Goal: Task Accomplishment & Management: Use online tool/utility

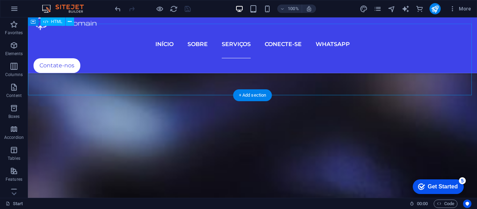
scroll to position [2635, 0]
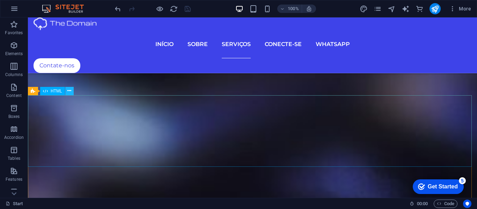
click at [70, 91] on icon at bounding box center [69, 90] width 4 height 7
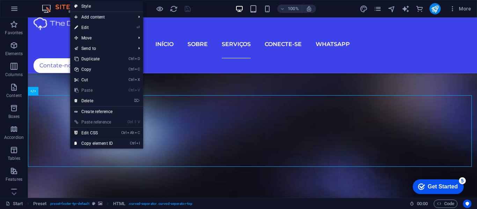
click at [88, 132] on link "Ctrl Alt C Edit CSS" at bounding box center [93, 133] width 47 height 10
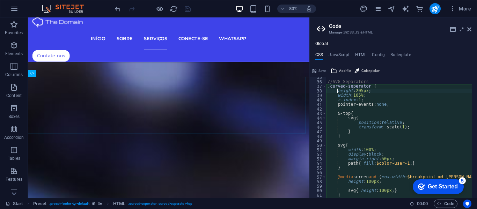
scroll to position [115, 0]
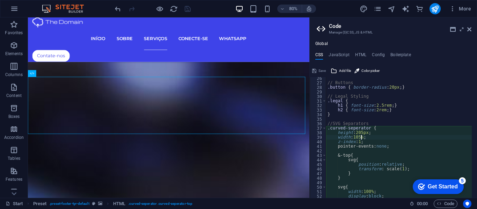
click at [361, 137] on div "// Buttons .button { border-radius : 20px ; } // Legal Styling .legal { h1 { fo…" at bounding box center [465, 138] width 278 height 125
click at [363, 132] on div "// Buttons .button { border-radius : 20px ; } // Legal Styling .legal { h1 { fo…" at bounding box center [465, 138] width 278 height 125
click at [372, 132] on div "// Buttons .button { border-radius : 20px ; } // Legal Styling .legal { h1 { fo…" at bounding box center [465, 138] width 278 height 125
click at [366, 143] on div "// Buttons .button { border-radius : 20px ; } // Legal Styling .legal { h1 { fo…" at bounding box center [465, 138] width 278 height 125
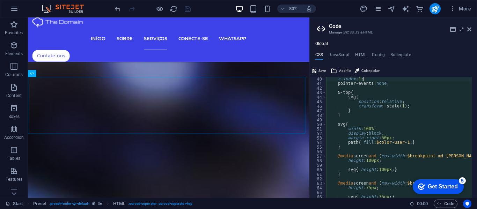
scroll to position [178, 0]
click at [395, 137] on div "z-index : 1 ; pointer-events: none ; &-top { svg { position : relative ; transf…" at bounding box center [465, 139] width 278 height 125
type textarea "m"
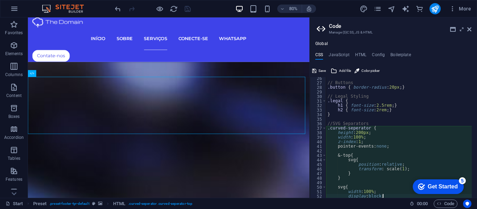
scroll to position [136, 0]
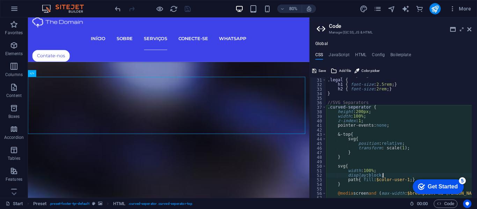
click at [368, 122] on div "// Legal Styling .legal { h1 { font-size : 2.5rem ; } h2 { font-size : 2rem ; }…" at bounding box center [465, 135] width 278 height 125
click at [369, 116] on div "// Legal Styling .legal { h1 { font-size : 2.5rem ; } h2 { font-size : 2rem ; }…" at bounding box center [465, 135] width 278 height 125
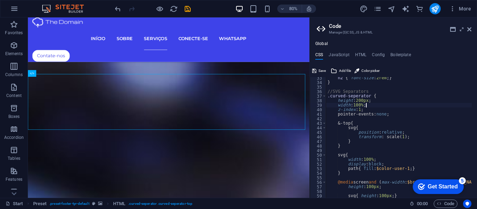
scroll to position [126, 0]
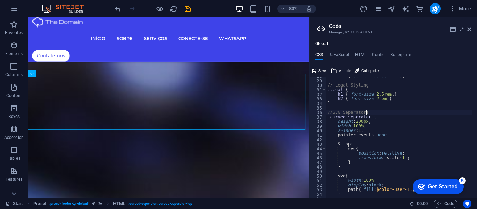
click at [371, 112] on div ".button { border-radius : 20px ; } // Legal Styling .legal { h1 { font-size : 2…" at bounding box center [465, 136] width 278 height 125
type textarea "//SVG Separators"
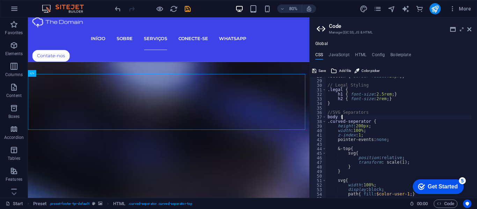
scroll to position [0, 1]
type textarea "body {}"
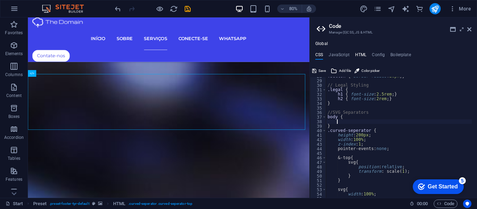
click at [361, 55] on h4 "HTML" at bounding box center [361, 56] width 12 height 8
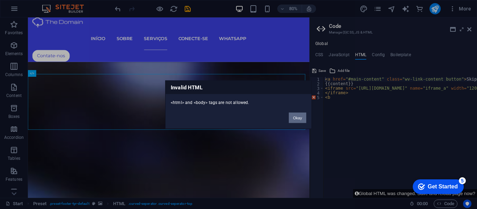
click at [297, 116] on button "Okay" at bounding box center [297, 117] width 17 height 10
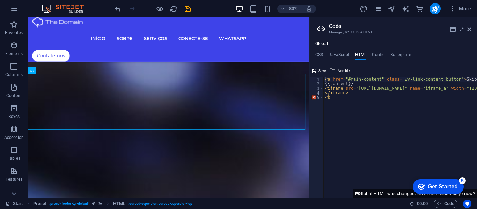
type textarea "</iframe>"
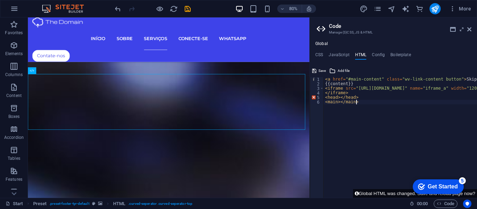
type textarea "<main></main>"
paste textarea "</head>"
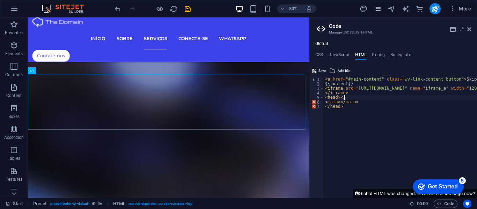
type textarea "<head>"
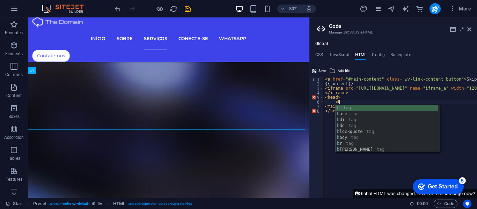
scroll to position [0, 1]
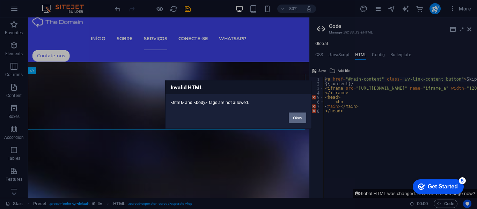
click at [299, 115] on button "Okay" at bounding box center [297, 117] width 17 height 10
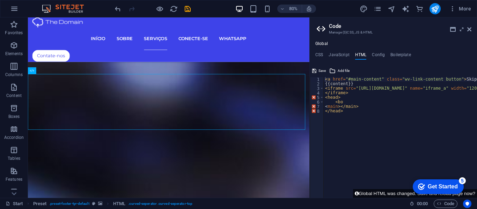
type textarea "</iframe>"
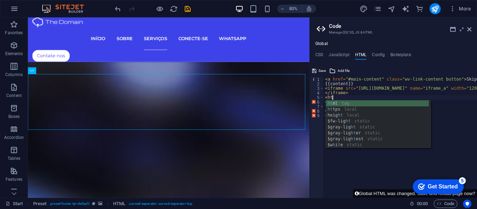
type textarea "<a href="#main-content" class="wv-link-content button">Skip to main content</a>"
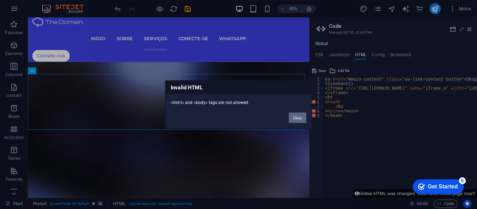
click at [294, 115] on button "Okay" at bounding box center [297, 117] width 17 height 10
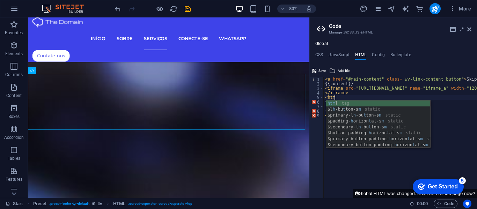
scroll to position [0, 0]
type textarea "<html"
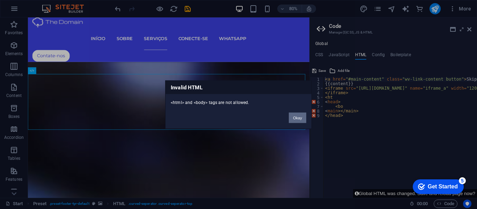
click at [300, 118] on button "Okay" at bounding box center [297, 117] width 17 height 10
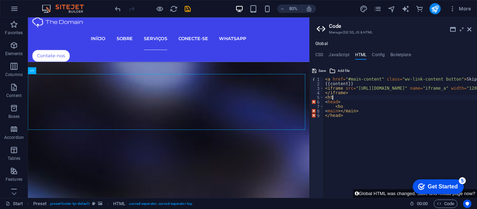
type textarea "<"
type textarea "<main></main>"
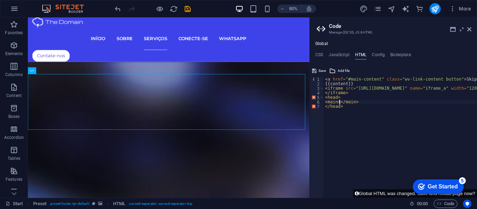
scroll to position [0, 0]
type textarea "<main class="page-container">"
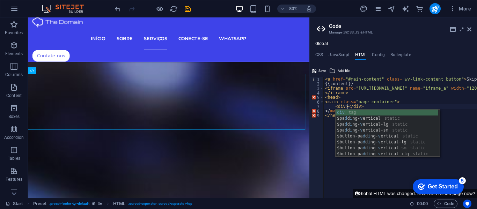
scroll to position [0, 1]
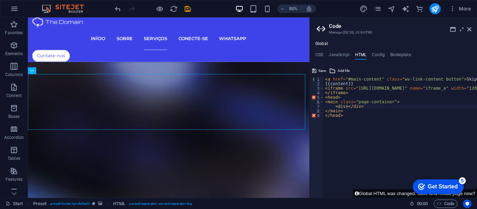
type textarea "<div></div>"
type textarea "<div class="card card-dark address-card">"
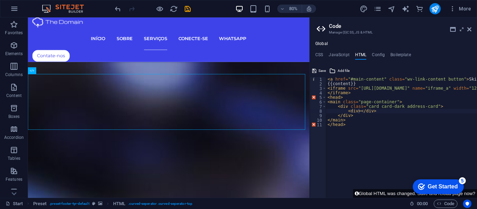
type textarea "<div></div>"
type textarea "<div class="icon-wrapper">"
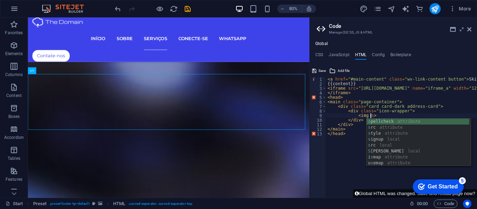
scroll to position [0, 3]
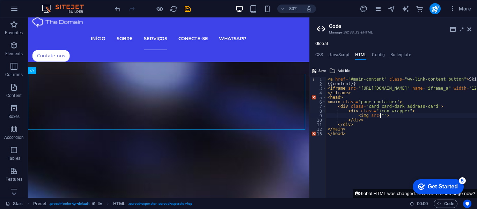
type textarea "<img src="">"
click at [470, 26] on h2 "Code" at bounding box center [400, 26] width 143 height 6
click at [470, 29] on icon at bounding box center [469, 30] width 4 height 6
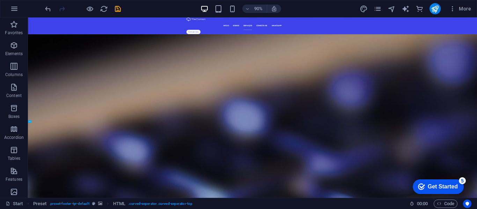
scroll to position [2654, 0]
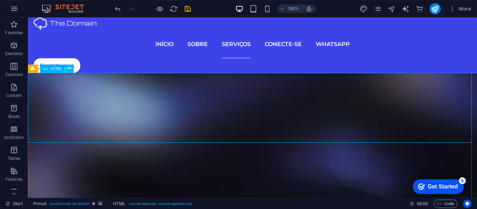
click at [67, 68] on icon at bounding box center [69, 68] width 4 height 7
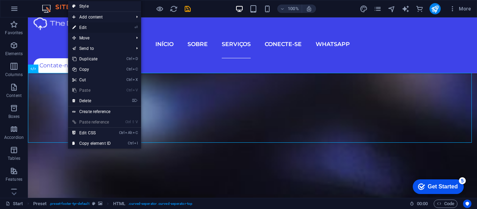
click at [82, 26] on link "⏎ Edit" at bounding box center [91, 27] width 47 height 10
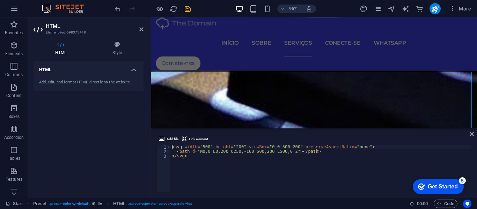
scroll to position [2187, 0]
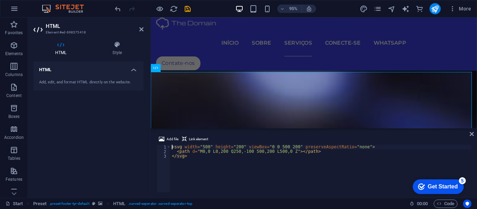
click at [132, 69] on h4 "HTML" at bounding box center [89, 67] width 110 height 13
click at [132, 69] on h4 "HTML" at bounding box center [89, 69] width 110 height 17
click at [118, 47] on icon at bounding box center [117, 44] width 53 height 7
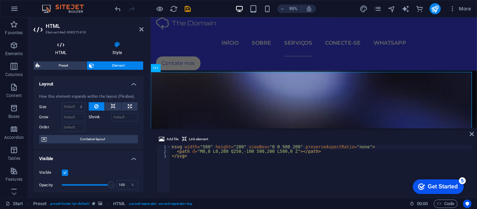
click at [64, 48] on icon at bounding box center [61, 44] width 54 height 7
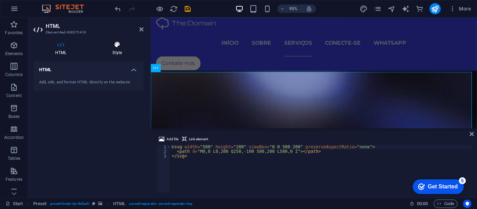
click at [112, 46] on icon at bounding box center [117, 44] width 53 height 7
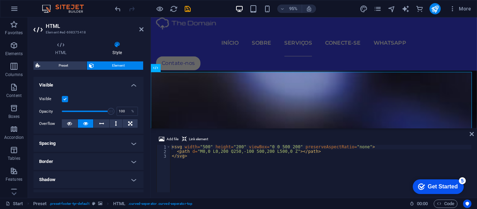
scroll to position [0, 0]
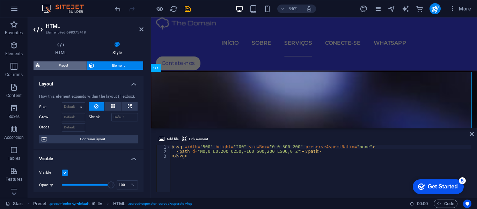
click at [66, 64] on span "Preset" at bounding box center [63, 65] width 42 height 8
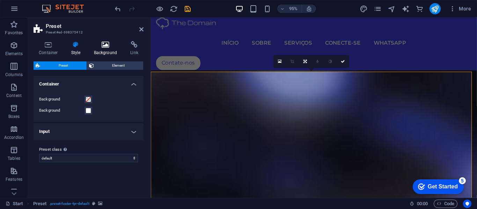
click at [107, 46] on icon at bounding box center [106, 44] width 34 height 7
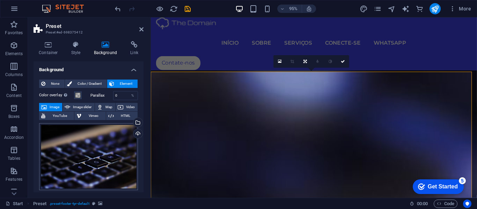
scroll to position [35, 0]
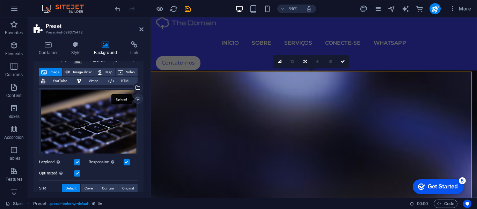
click at [136, 98] on div "Upload" at bounding box center [137, 99] width 10 height 10
click at [132, 87] on div "Select files from the file manager, stock photos, or upload file(s)" at bounding box center [109, 88] width 45 height 26
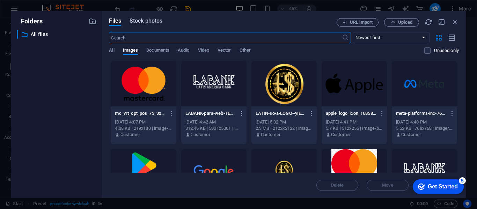
click at [153, 19] on span "Stock photos" at bounding box center [146, 21] width 33 height 8
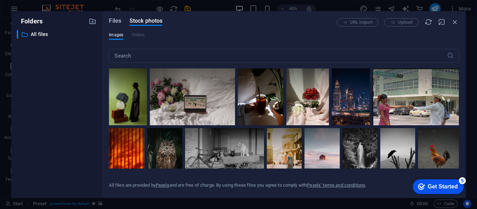
click at [116, 18] on span "Files" at bounding box center [115, 21] width 12 height 8
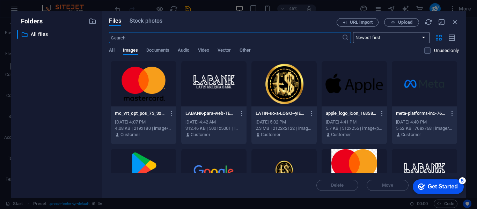
click at [416, 37] on select "Newest first Oldest first Name (A-Z) Name (Z-A) Size (0-9) Size (9-0) Resolutio…" at bounding box center [391, 37] width 77 height 11
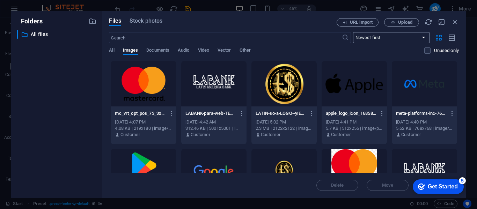
click at [416, 37] on select "Newest first Oldest first Name (A-Z) Name (Z-A) Size (0-9) Size (9-0) Resolutio…" at bounding box center [391, 37] width 77 height 11
click at [170, 112] on icon "button" at bounding box center [171, 113] width 7 height 6
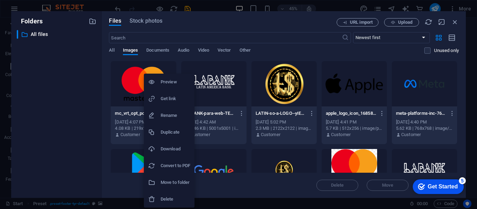
click at [104, 67] on div at bounding box center [238, 104] width 477 height 209
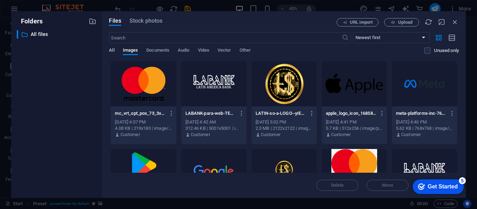
click at [110, 50] on span "All" at bounding box center [111, 51] width 5 height 10
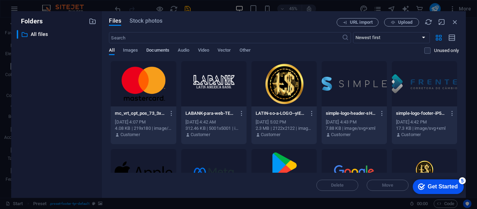
click at [162, 51] on span "Documents" at bounding box center [157, 51] width 23 height 10
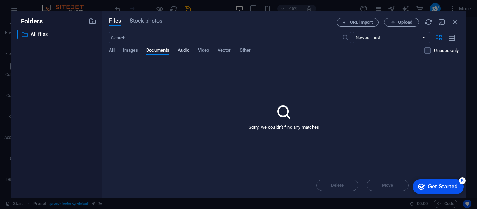
click at [184, 51] on span "Audio" at bounding box center [184, 51] width 12 height 10
click at [206, 51] on span "Video" at bounding box center [203, 51] width 11 height 10
click at [225, 51] on span "Vector" at bounding box center [225, 51] width 14 height 10
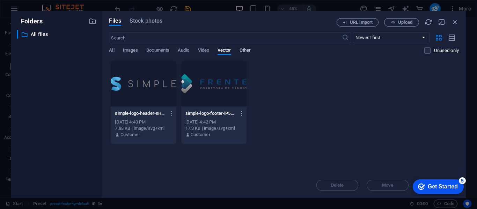
click at [242, 50] on span "Other" at bounding box center [245, 51] width 11 height 10
click at [131, 48] on span "Images" at bounding box center [130, 51] width 15 height 10
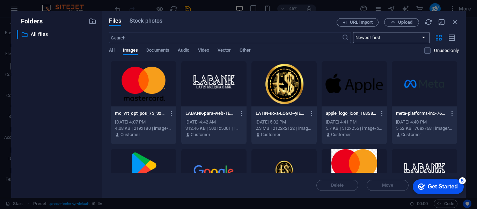
click at [388, 36] on select "Newest first Oldest first Name (A-Z) Name (Z-A) Size (0-9) Size (9-0) Resolutio…" at bounding box center [391, 37] width 77 height 11
click at [449, 36] on icon "button" at bounding box center [453, 38] width 8 height 8
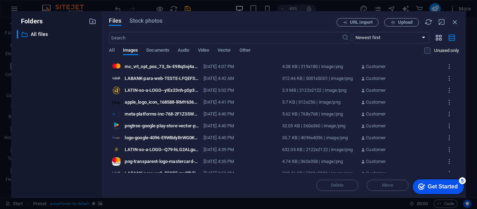
click at [439, 35] on icon "button" at bounding box center [439, 38] width 8 height 8
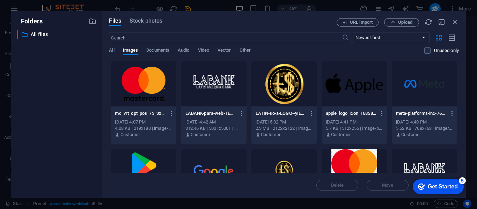
click at [141, 16] on div "Files Stock photos URL import Upload ​ Newest first Oldest first Name (A-Z) Nam…" at bounding box center [284, 104] width 364 height 187
click at [143, 20] on span "Stock photos" at bounding box center [146, 21] width 33 height 8
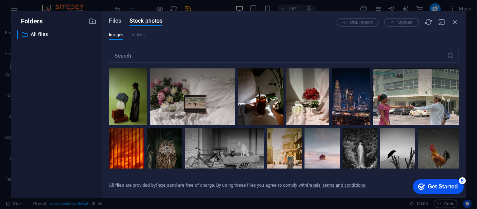
click at [115, 20] on span "Files" at bounding box center [115, 21] width 12 height 8
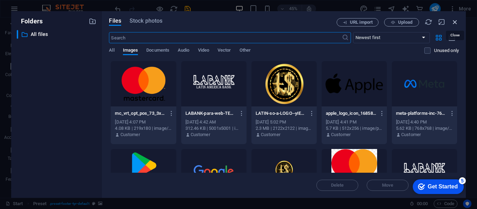
click at [454, 20] on icon "button" at bounding box center [455, 22] width 8 height 8
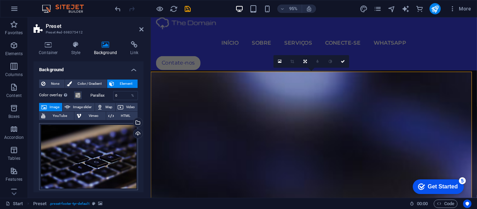
scroll to position [35, 0]
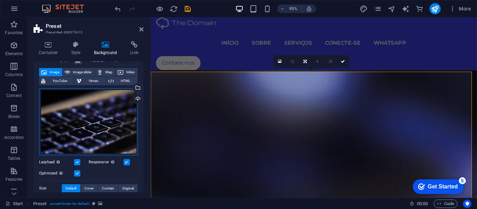
drag, startPoint x: 87, startPoint y: 120, endPoint x: 86, endPoint y: 132, distance: 11.9
click at [86, 132] on div "Drag files here, click to choose files or select files from Files or our free s…" at bounding box center [88, 121] width 99 height 67
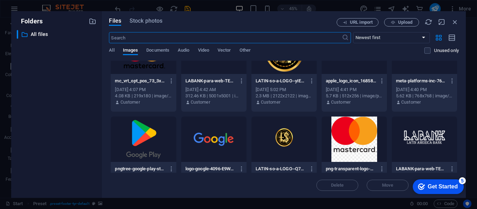
scroll to position [0, 0]
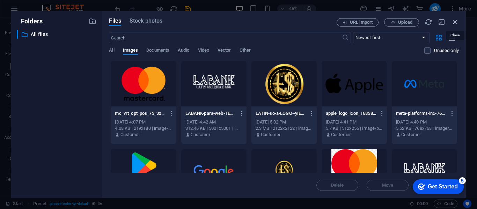
click at [454, 20] on icon "button" at bounding box center [455, 22] width 8 height 8
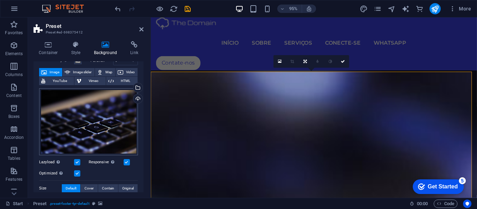
scroll to position [105, 0]
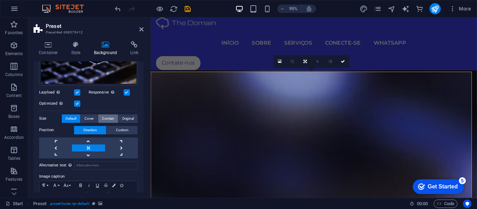
click at [107, 117] on span "Contain" at bounding box center [108, 119] width 12 height 8
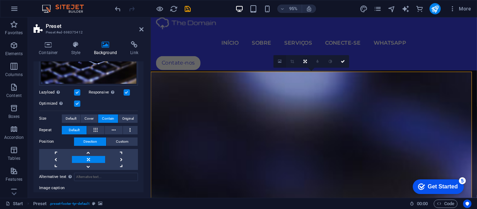
click at [279, 62] on icon at bounding box center [280, 61] width 4 height 5
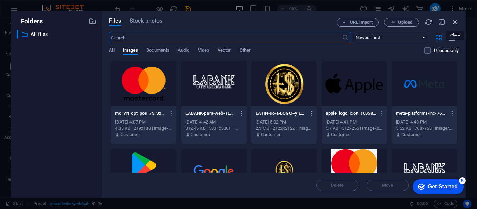
click at [455, 21] on icon "button" at bounding box center [455, 22] width 8 height 8
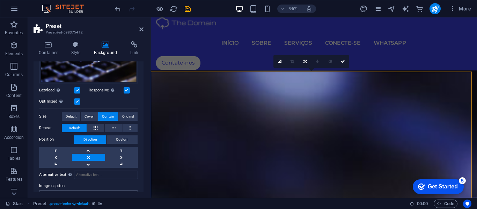
scroll to position [79, 0]
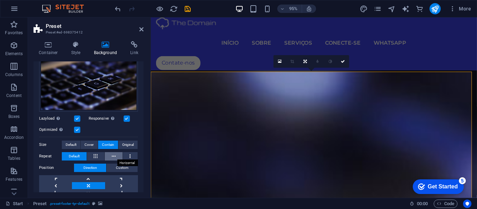
click at [114, 152] on icon at bounding box center [114, 156] width 4 height 8
click at [126, 154] on button at bounding box center [130, 156] width 15 height 8
click at [96, 153] on icon at bounding box center [96, 156] width 4 height 8
click at [76, 154] on span "Default" at bounding box center [74, 156] width 11 height 8
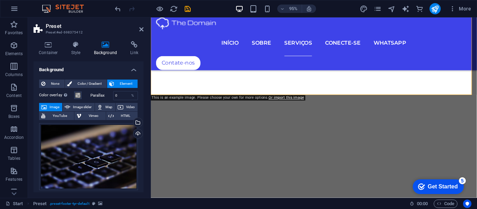
scroll to position [2431, 0]
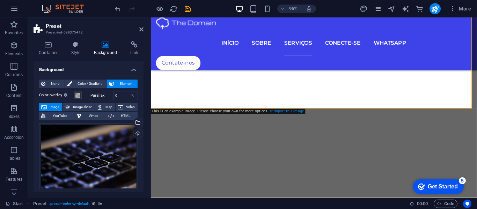
click at [289, 110] on link "Or import this image" at bounding box center [286, 111] width 35 height 4
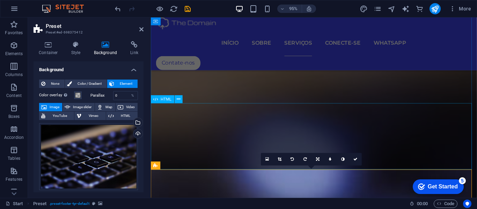
scroll to position [2151, 0]
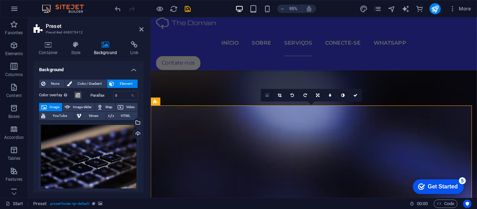
click at [268, 94] on icon at bounding box center [267, 95] width 4 height 5
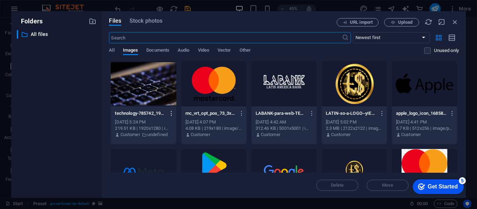
click at [172, 112] on icon "button" at bounding box center [171, 113] width 7 height 6
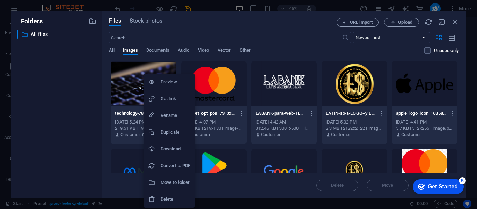
click at [168, 148] on h6 "Download" at bounding box center [176, 149] width 30 height 8
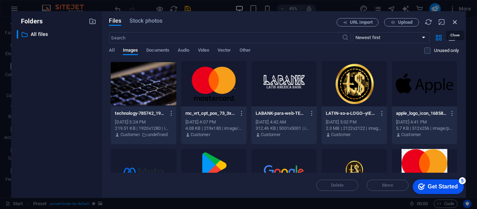
click at [456, 20] on icon "button" at bounding box center [455, 22] width 8 height 8
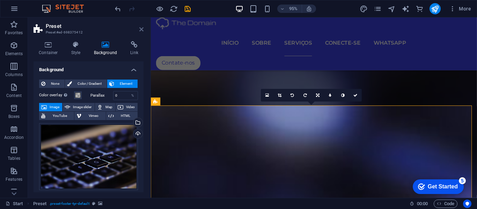
click at [141, 27] on icon at bounding box center [141, 30] width 4 height 6
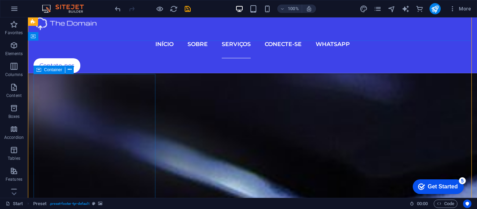
scroll to position [2757, 0]
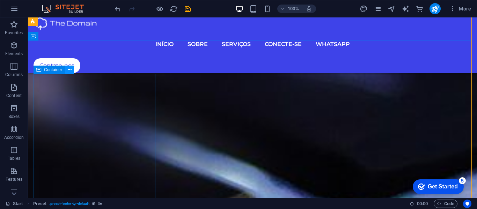
click at [68, 68] on icon at bounding box center [70, 69] width 4 height 7
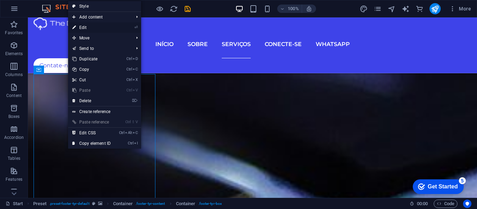
click at [82, 27] on link "⏎ Edit" at bounding box center [91, 27] width 47 height 10
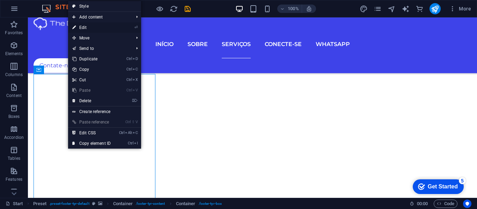
scroll to position [2328, 0]
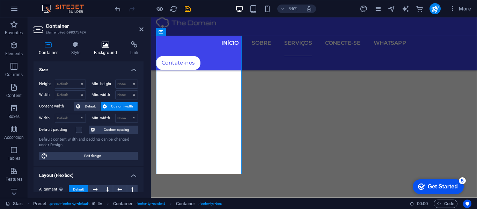
click at [104, 48] on icon at bounding box center [106, 44] width 34 height 7
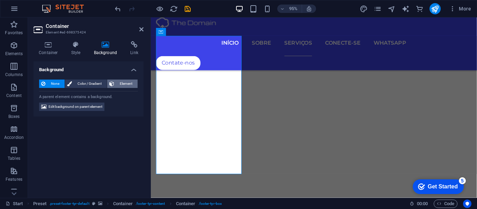
click at [118, 82] on span "Element" at bounding box center [125, 84] width 19 height 8
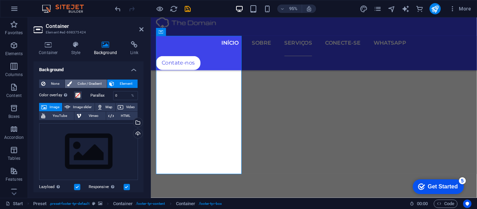
click at [95, 81] on span "Color / Gradient" at bounding box center [89, 84] width 31 height 8
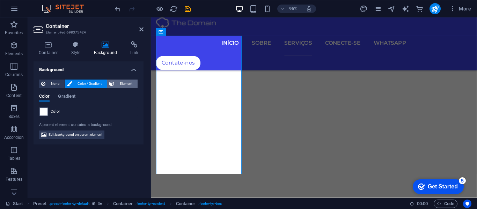
click at [114, 83] on icon at bounding box center [111, 84] width 5 height 8
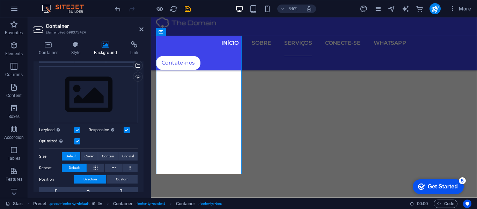
scroll to position [22, 0]
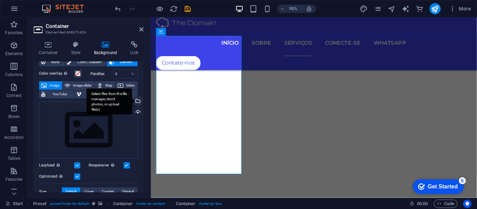
click at [132, 101] on div "Select files from the file manager, stock photos, or upload file(s)" at bounding box center [109, 101] width 45 height 26
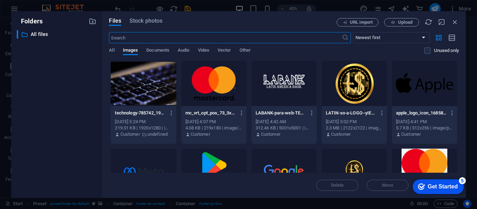
scroll to position [0, 0]
click at [454, 20] on icon "button" at bounding box center [455, 22] width 8 height 8
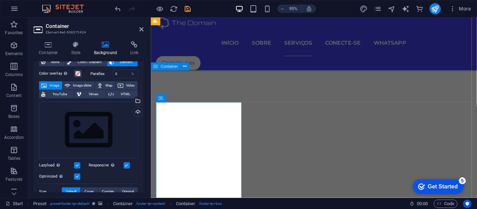
scroll to position [2258, 0]
click at [217, 103] on icon at bounding box center [216, 103] width 3 height 7
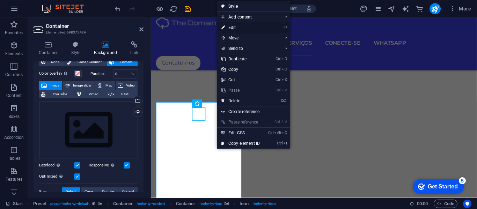
click at [232, 27] on link "⏎ Edit" at bounding box center [240, 27] width 47 height 10
select select "xMidYMid"
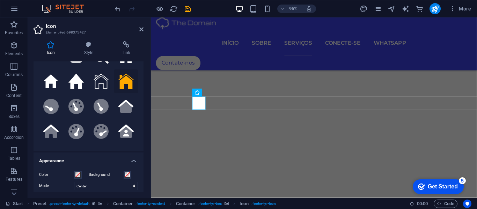
scroll to position [0, 0]
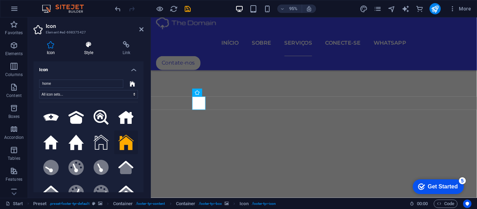
click at [91, 50] on h4 "Style" at bounding box center [90, 48] width 38 height 15
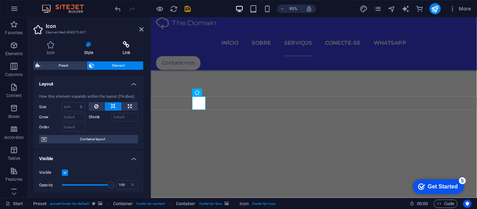
click at [125, 45] on icon at bounding box center [126, 44] width 34 height 7
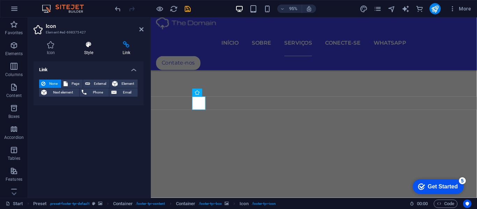
click at [87, 48] on icon at bounding box center [89, 44] width 36 height 7
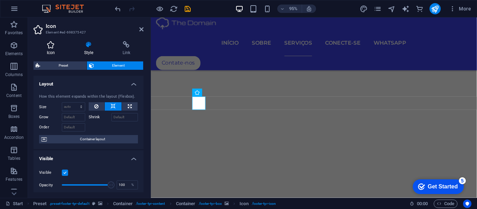
click at [51, 49] on h4 "Icon" at bounding box center [52, 48] width 37 height 15
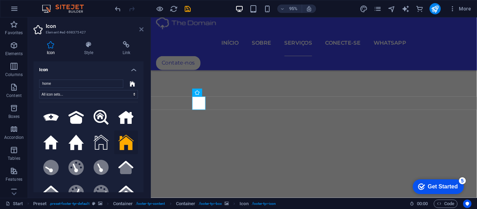
click at [141, 28] on icon at bounding box center [141, 30] width 4 height 6
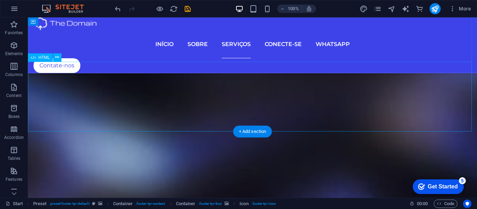
scroll to position [2596, 0]
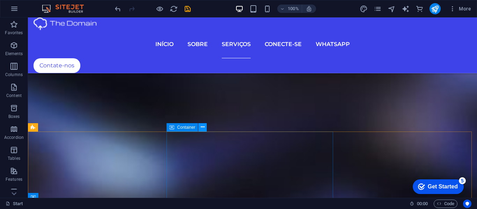
click at [203, 126] on icon at bounding box center [203, 127] width 4 height 7
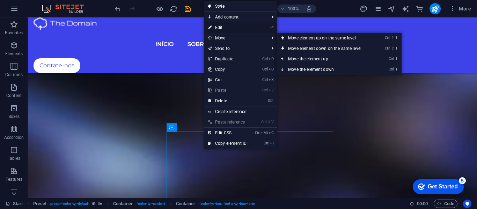
click at [218, 27] on link "⏎ Edit" at bounding box center [227, 27] width 47 height 10
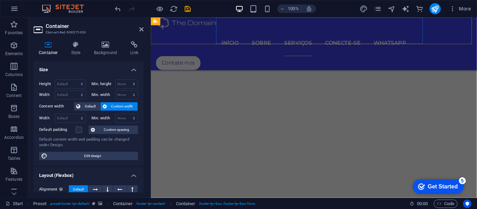
scroll to position [2262, 0]
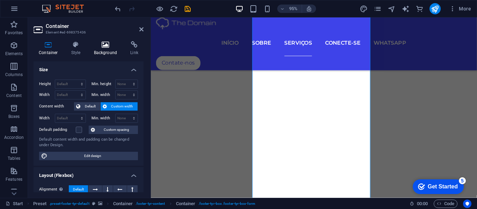
click at [108, 48] on h4 "Background" at bounding box center [107, 48] width 37 height 15
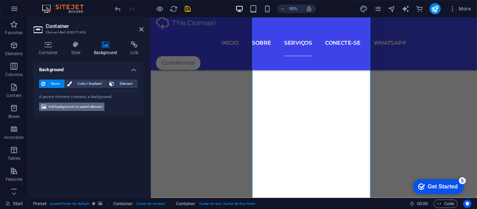
click at [96, 106] on span "Edit background on parent element" at bounding box center [76, 107] width 54 height 8
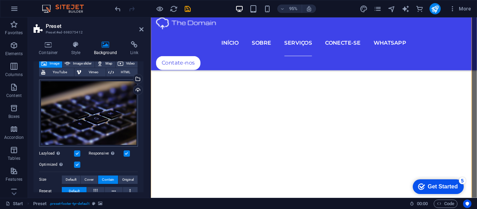
scroll to position [0, 0]
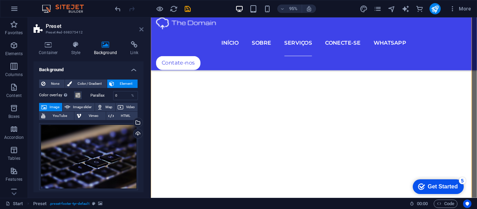
click at [142, 28] on icon at bounding box center [141, 30] width 4 height 6
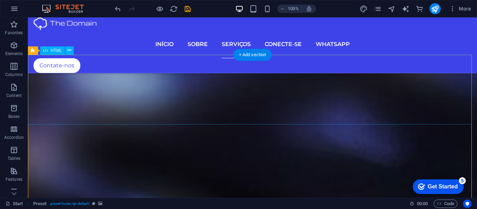
scroll to position [2617, 0]
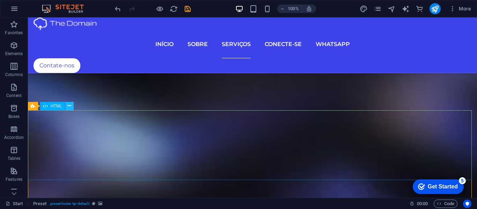
click at [69, 105] on icon at bounding box center [69, 105] width 4 height 7
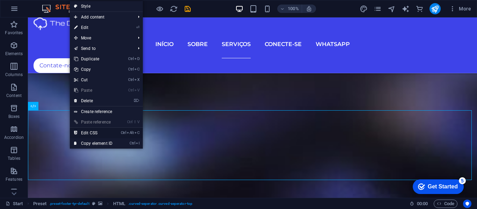
click at [85, 131] on link "Ctrl Alt C Edit CSS" at bounding box center [93, 133] width 47 height 10
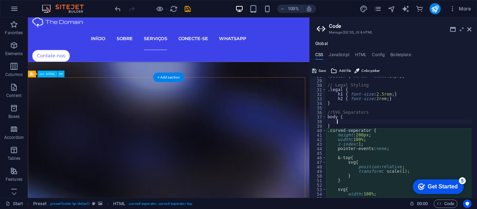
type textarea "height: 200px;"
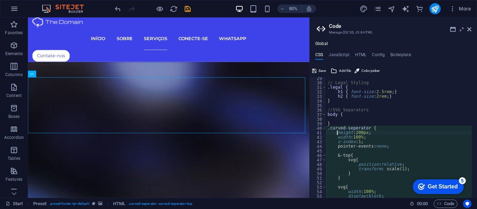
scroll to position [150, 0]
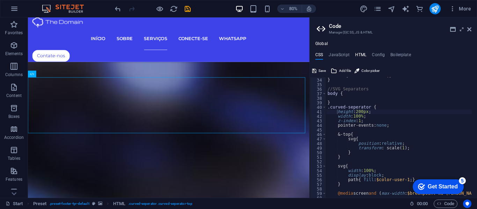
click at [358, 54] on h4 "HTML" at bounding box center [361, 56] width 12 height 8
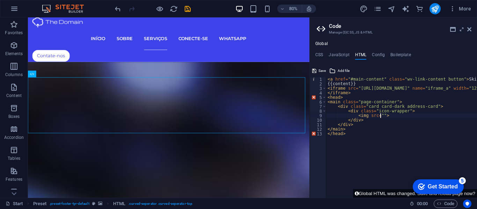
paste textarea "file:///C:/Users/elson/Downloads/Projeto%20Secreto/Imagens%20Confidenciais/tech…"
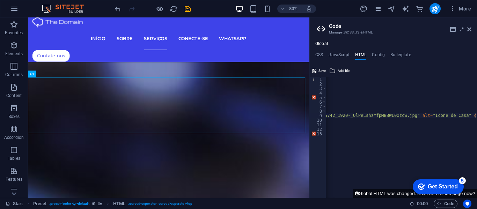
scroll to position [0, 0]
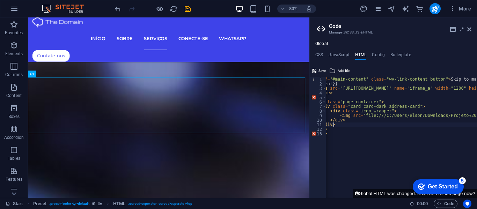
type textarea "</div>"
type textarea "<h2></h2>"
type textarea "<h2 class="card-title">Endereço</h2>"
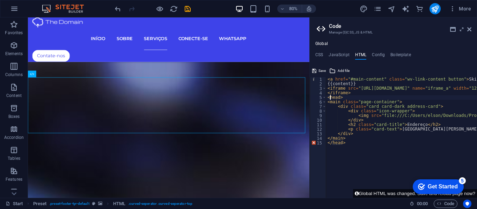
scroll to position [0, 0]
type textarea "<"
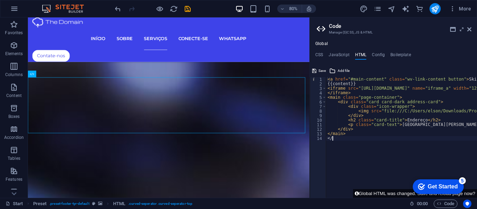
type textarea "<"
type textarea "<p class="card-text">[GEOGRAPHIC_DATA][PERSON_NAME] - MA - [GEOGRAPHIC_DATA]</p>"
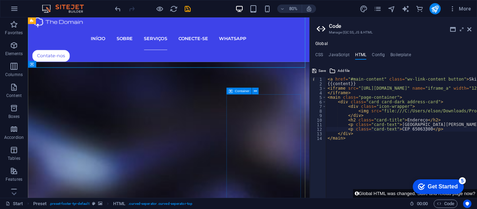
scroll to position [2271, 0]
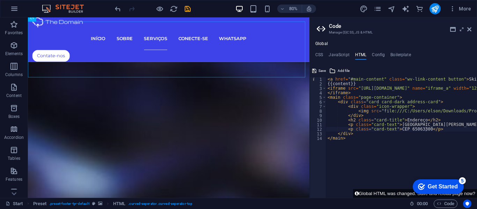
click at [317, 53] on h4 "CSS" at bounding box center [319, 56] width 8 height 8
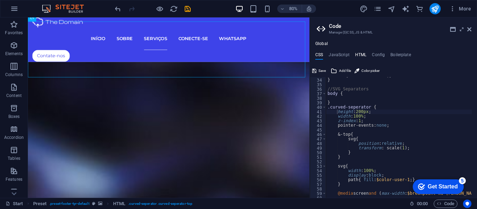
click at [359, 54] on h4 "HTML" at bounding box center [361, 56] width 12 height 8
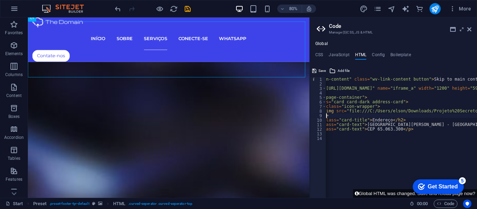
scroll to position [0, 35]
type textarea "</div>"
click at [471, 28] on icon at bounding box center [469, 30] width 4 height 6
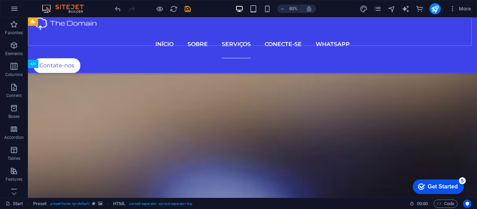
scroll to position [2659, 0]
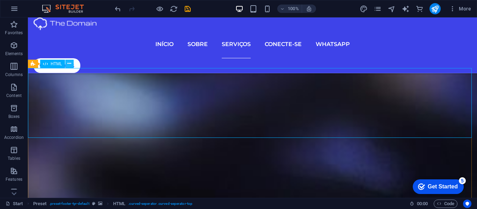
click at [70, 63] on icon at bounding box center [69, 63] width 4 height 7
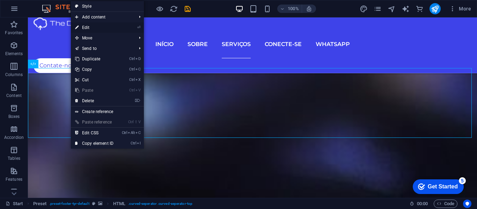
click at [85, 26] on link "⏎ Edit" at bounding box center [94, 27] width 47 height 10
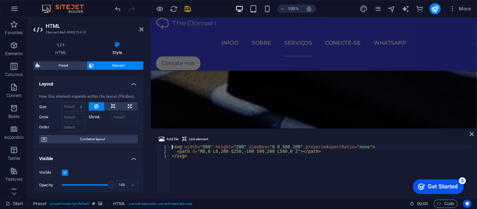
scroll to position [2187, 0]
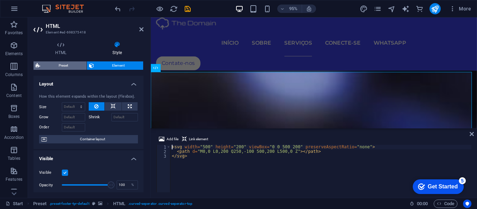
click at [68, 65] on span "Preset" at bounding box center [63, 65] width 42 height 8
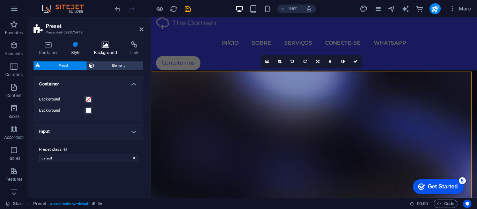
click at [103, 49] on h4 "Background" at bounding box center [107, 48] width 37 height 15
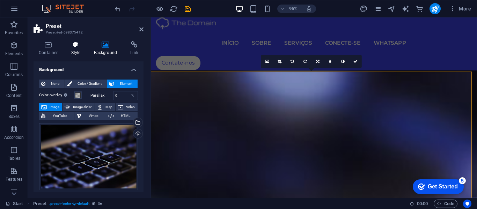
click at [75, 44] on icon at bounding box center [76, 44] width 20 height 7
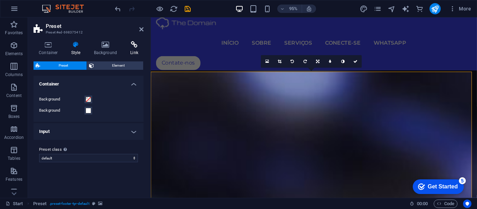
click at [129, 45] on icon at bounding box center [134, 44] width 19 height 7
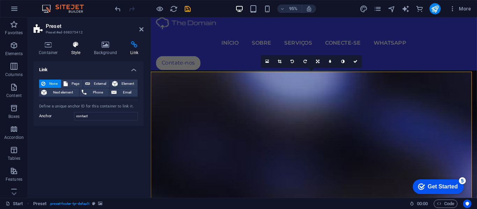
click at [74, 51] on h4 "Style" at bounding box center [77, 48] width 23 height 15
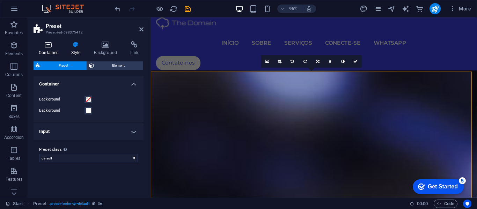
click at [47, 50] on h4 "Container" at bounding box center [50, 48] width 32 height 15
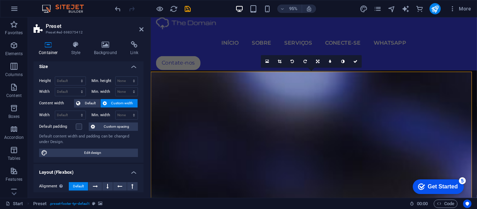
scroll to position [0, 0]
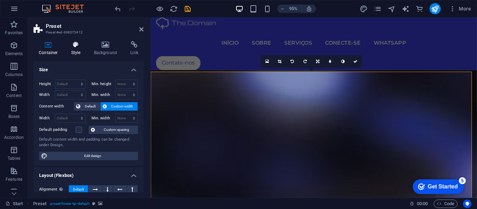
click at [77, 48] on icon at bounding box center [76, 44] width 20 height 7
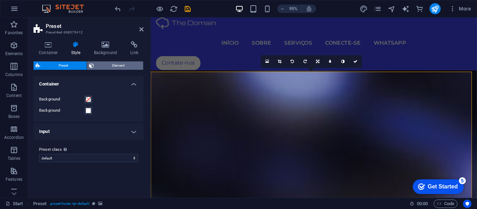
click at [113, 63] on span "Element" at bounding box center [118, 65] width 45 height 8
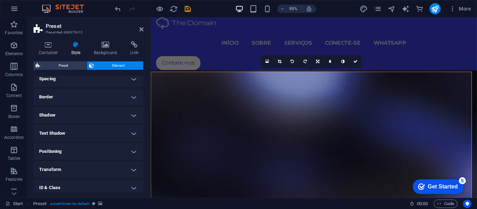
scroll to position [70, 0]
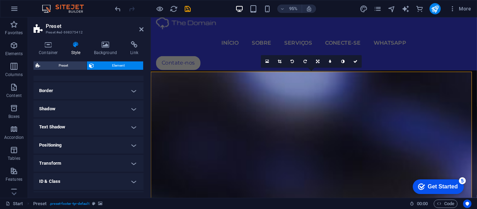
click at [129, 90] on h4 "Border" at bounding box center [89, 90] width 110 height 17
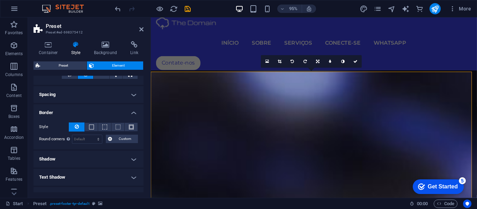
scroll to position [35, 0]
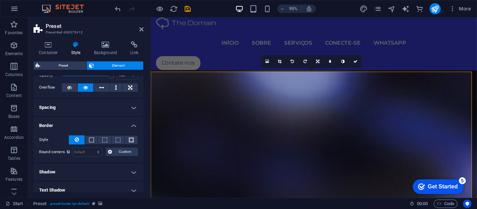
click at [58, 107] on h4 "Spacing" at bounding box center [89, 107] width 110 height 17
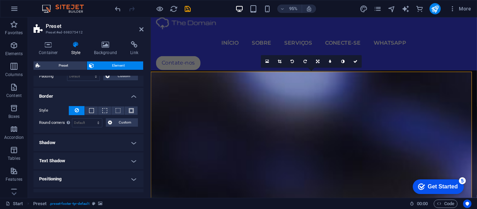
scroll to position [105, 0]
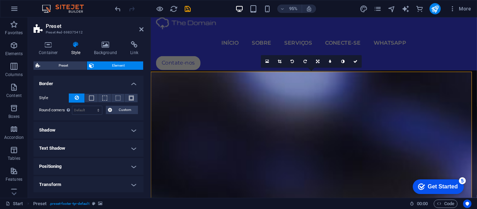
click at [53, 166] on h4 "Positioning" at bounding box center [89, 166] width 110 height 17
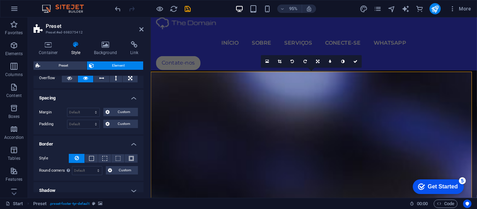
scroll to position [0, 0]
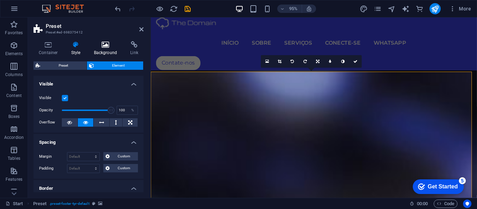
click at [103, 49] on h4 "Background" at bounding box center [107, 48] width 37 height 15
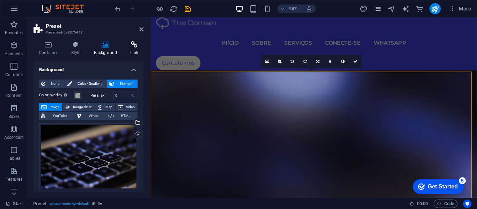
click at [132, 47] on icon at bounding box center [134, 44] width 19 height 7
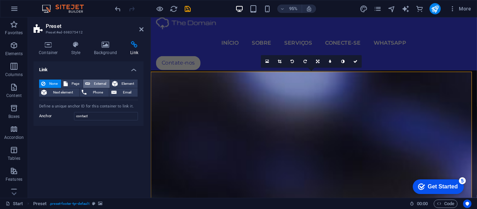
click at [93, 81] on span "External" at bounding box center [99, 84] width 15 height 8
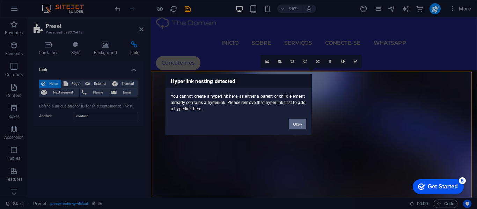
click at [294, 124] on button "Okay" at bounding box center [297, 124] width 17 height 10
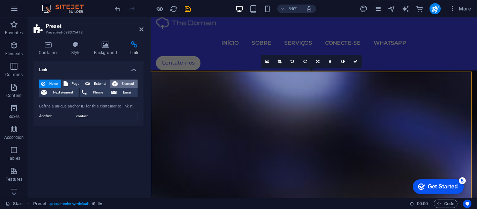
click at [129, 81] on span "Element" at bounding box center [128, 84] width 16 height 8
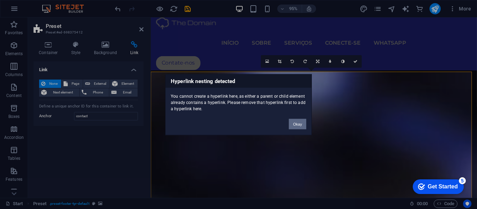
click at [295, 122] on button "Okay" at bounding box center [297, 124] width 17 height 10
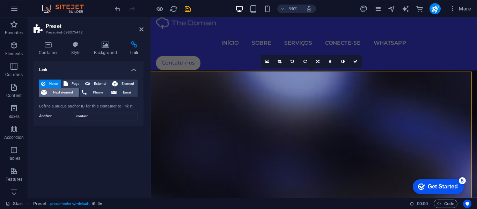
click at [58, 91] on span "Next element" at bounding box center [63, 92] width 28 height 8
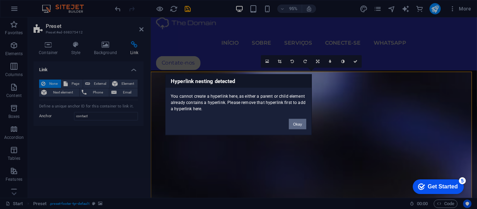
click at [298, 122] on button "Okay" at bounding box center [297, 124] width 17 height 10
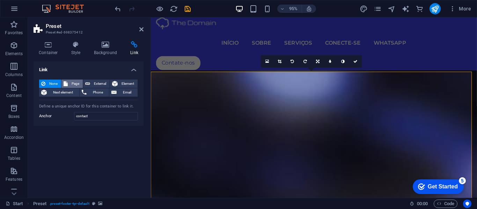
click at [75, 81] on span "Page" at bounding box center [75, 84] width 11 height 8
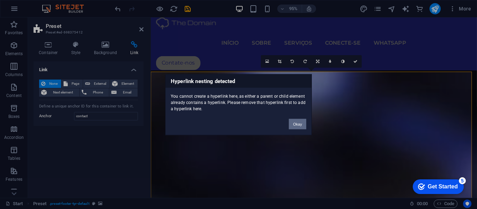
click at [299, 123] on button "Okay" at bounding box center [297, 124] width 17 height 10
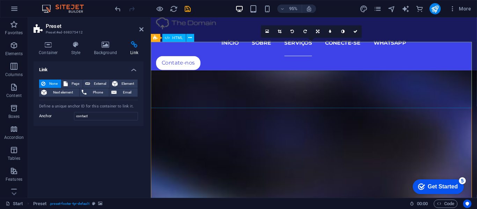
scroll to position [2257, 0]
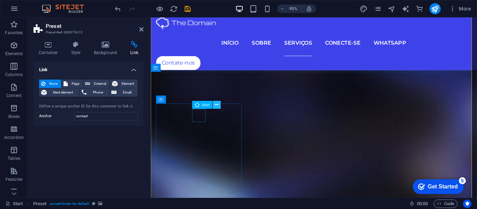
click at [217, 104] on icon at bounding box center [216, 105] width 3 height 7
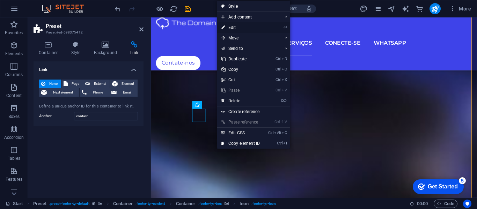
click at [230, 28] on link "⏎ Edit" at bounding box center [240, 27] width 47 height 10
select select "xMidYMid"
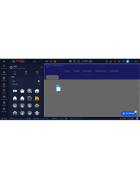
scroll to position [0, 0]
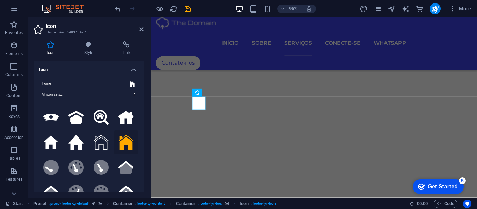
click at [97, 94] on select "All icon sets... IcoFont Ionicons FontAwesome Brands FontAwesome Duotone FontAw…" at bounding box center [88, 94] width 99 height 8
select select "icofont"
click at [39, 90] on select "All icon sets... IcoFont Ionicons FontAwesome Brands FontAwesome Duotone FontAw…" at bounding box center [88, 94] width 99 height 8
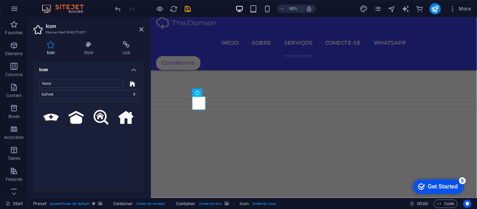
drag, startPoint x: 126, startPoint y: 118, endPoint x: 83, endPoint y: 165, distance: 63.8
click at [83, 165] on div at bounding box center [88, 152] width 99 height 101
click at [47, 95] on select "All icon sets... IcoFont Ionicons FontAwesome Brands FontAwesome Duotone FontAw…" at bounding box center [88, 94] width 99 height 8
select select
click at [39, 90] on select "All icon sets... IcoFont Ionicons FontAwesome Brands FontAwesome Duotone FontAw…" at bounding box center [88, 94] width 99 height 8
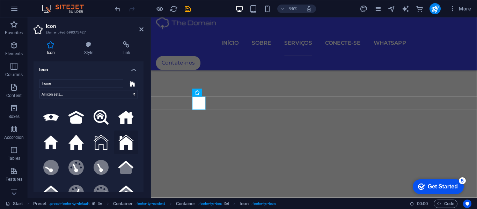
click at [124, 139] on icon at bounding box center [125, 142] width 15 height 15
click at [86, 49] on h4 "Style" at bounding box center [90, 48] width 38 height 15
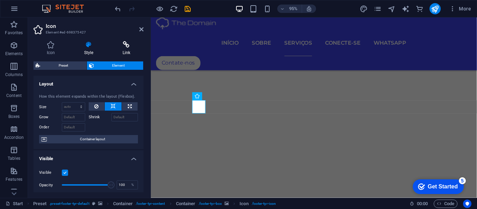
click at [129, 50] on h4 "Link" at bounding box center [126, 48] width 34 height 15
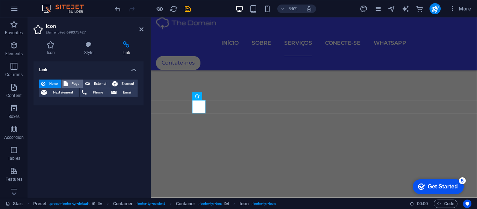
click at [71, 82] on span "Page" at bounding box center [75, 84] width 11 height 8
select select
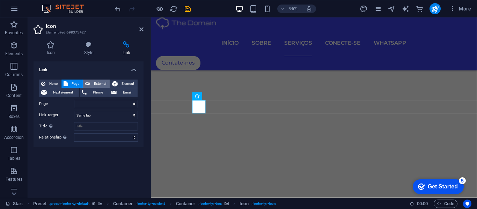
click at [97, 81] on span "External" at bounding box center [99, 84] width 15 height 8
select select "blank"
click at [121, 81] on span "Element" at bounding box center [128, 84] width 16 height 8
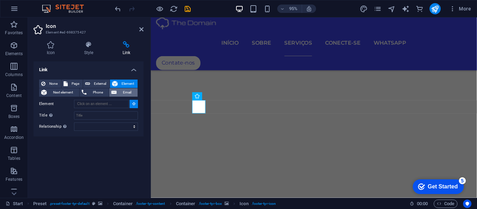
click at [121, 91] on span "Email" at bounding box center [127, 92] width 17 height 8
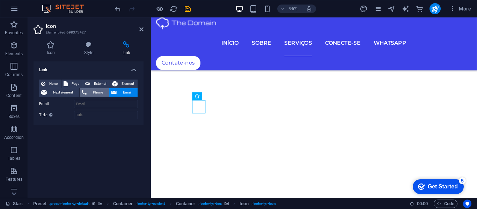
click at [98, 93] on span "Phone" at bounding box center [98, 92] width 19 height 8
click at [66, 92] on span "Next element" at bounding box center [63, 92] width 28 height 8
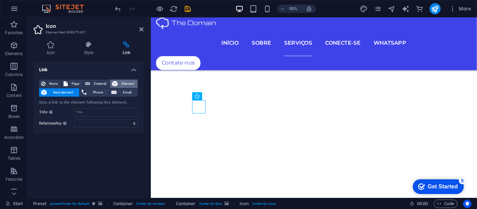
click at [120, 80] on span "Element" at bounding box center [128, 84] width 16 height 8
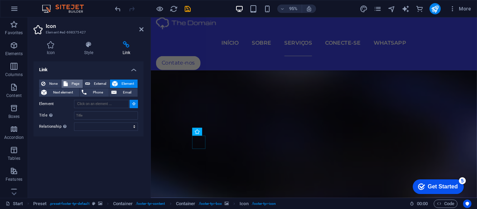
scroll to position [2216, 0]
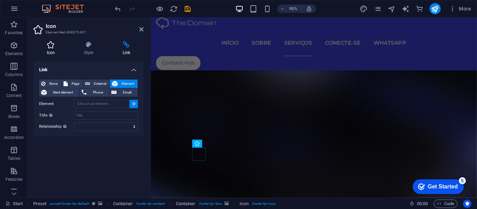
click at [51, 45] on icon at bounding box center [51, 44] width 35 height 7
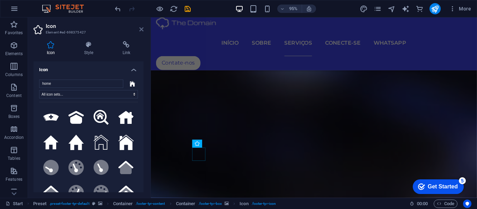
click at [143, 29] on icon at bounding box center [141, 30] width 4 height 6
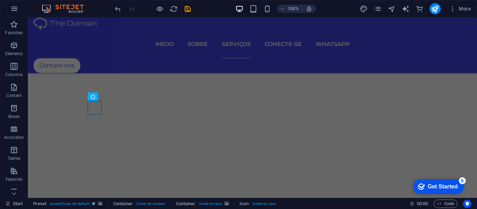
click at [29, 7] on div "100% More" at bounding box center [238, 8] width 477 height 17
click at [114, 96] on icon at bounding box center [113, 96] width 4 height 7
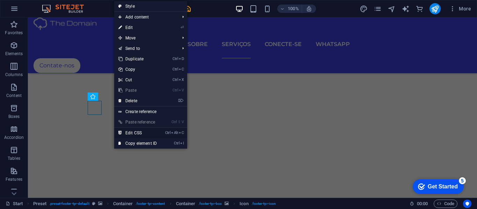
click at [131, 132] on link "Ctrl Alt C Edit CSS" at bounding box center [137, 133] width 47 height 10
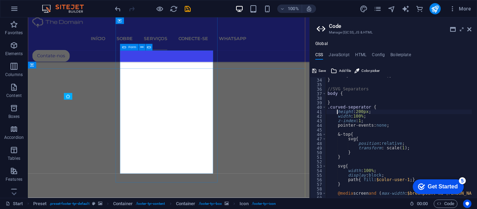
scroll to position [2283, 0]
type textarea "svg { fill: $white; }"
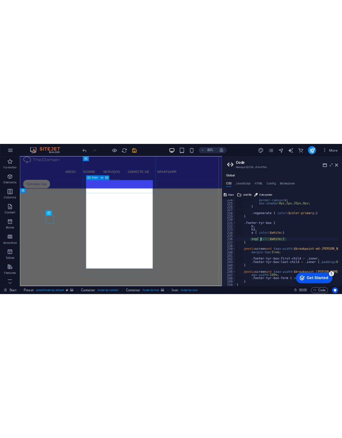
scroll to position [901, 0]
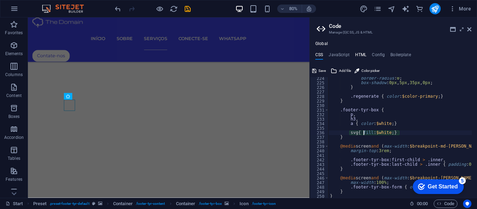
click at [363, 54] on h4 "HTML" at bounding box center [361, 56] width 12 height 8
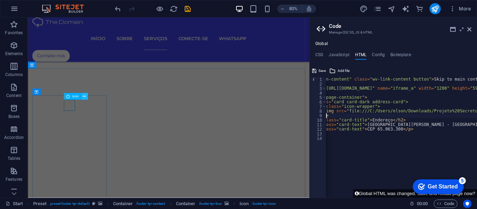
click at [84, 96] on icon at bounding box center [84, 97] width 3 height 6
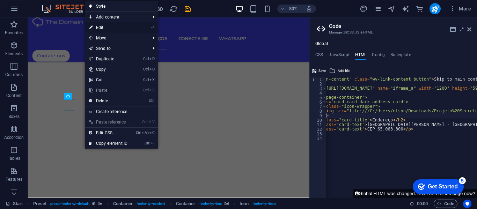
click at [100, 26] on link "⏎ Edit" at bounding box center [108, 27] width 47 height 10
select select "xMidYMid"
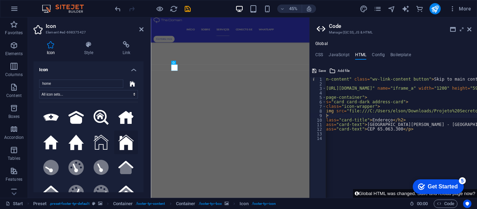
click at [125, 142] on icon at bounding box center [125, 142] width 15 height 15
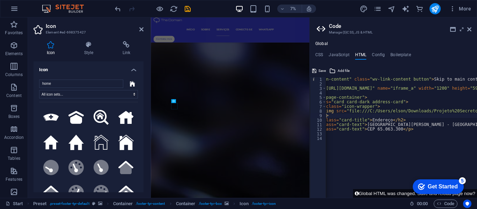
scroll to position [2197, 0]
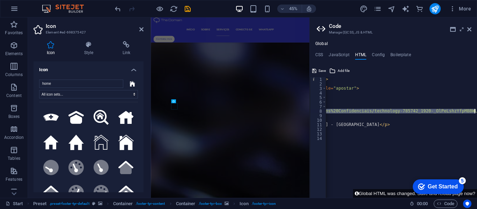
scroll to position [0, 205]
type textarea "<img src="" alt="Ícone de Casa" class="icon">"
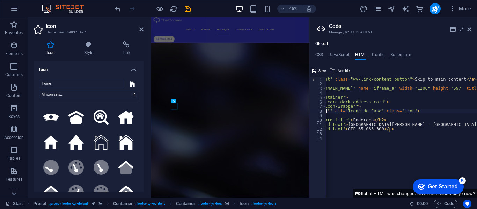
scroll to position [0, 54]
click at [469, 28] on icon at bounding box center [469, 30] width 4 height 6
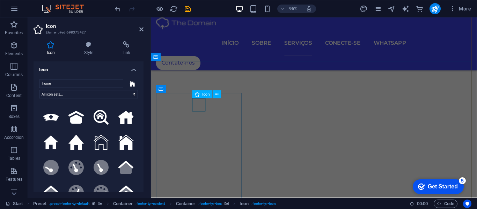
click at [202, 94] on div "Icon" at bounding box center [202, 94] width 20 height 8
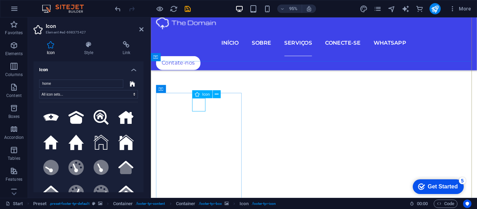
click at [202, 94] on div "Icon" at bounding box center [202, 94] width 20 height 8
click at [216, 94] on icon at bounding box center [216, 94] width 3 height 7
click at [140, 28] on icon at bounding box center [141, 30] width 4 height 6
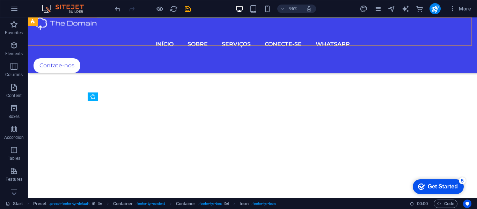
scroll to position [2735, 0]
click at [115, 96] on icon at bounding box center [113, 96] width 4 height 7
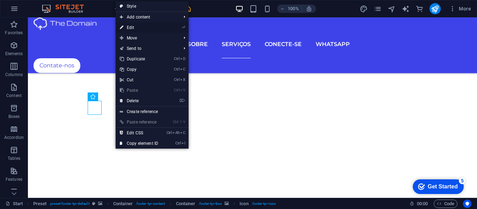
click at [131, 24] on link "⏎ Edit" at bounding box center [139, 27] width 47 height 10
select select "xMidYMid"
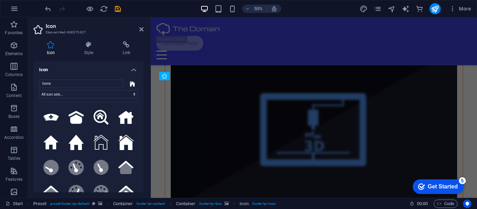
scroll to position [2266, 0]
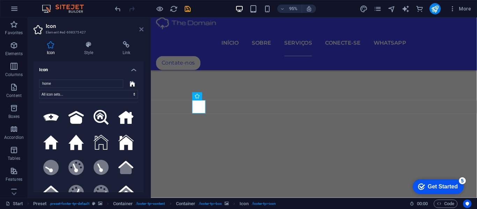
click at [142, 29] on icon at bounding box center [141, 30] width 4 height 6
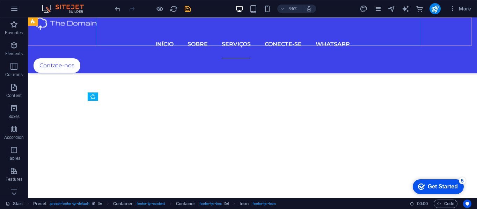
scroll to position [2735, 0]
click at [112, 95] on icon at bounding box center [113, 96] width 4 height 7
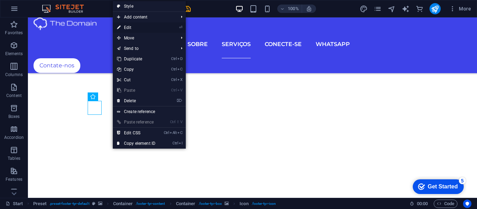
click at [128, 26] on link "⏎ Edit" at bounding box center [136, 27] width 47 height 10
select select "xMidYMid"
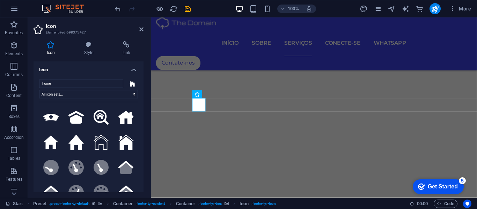
scroll to position [2268, 0]
click at [130, 83] on icon at bounding box center [133, 84] width 6 height 6
click at [90, 92] on select "All icon sets... IcoFont Ionicons FontAwesome Brands FontAwesome Duotone FontAw…" at bounding box center [88, 94] width 99 height 8
click at [94, 50] on h4 "Style" at bounding box center [90, 48] width 38 height 15
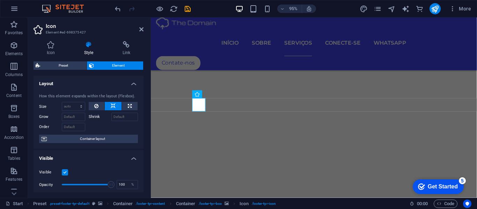
scroll to position [0, 0]
click at [121, 48] on icon at bounding box center [126, 44] width 34 height 7
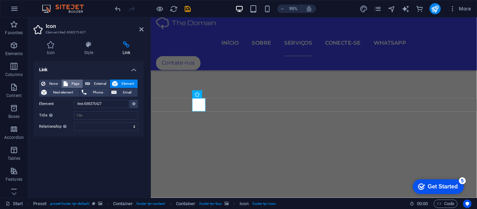
click at [74, 83] on span "Page" at bounding box center [75, 84] width 11 height 8
select select
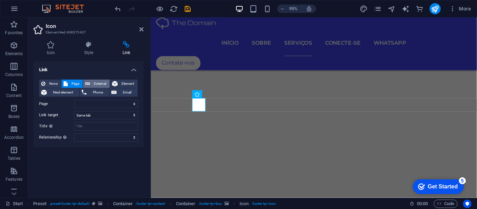
click at [92, 83] on span "External" at bounding box center [99, 84] width 15 height 8
click at [120, 81] on span "Element" at bounding box center [128, 84] width 16 height 8
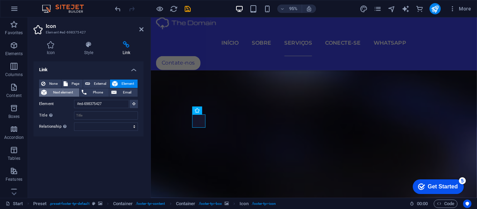
scroll to position [2192, 0]
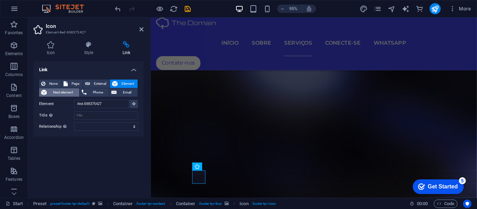
click at [60, 90] on span "Next element" at bounding box center [63, 92] width 28 height 8
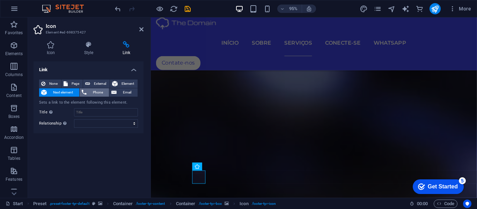
click at [92, 90] on span "Phone" at bounding box center [98, 92] width 19 height 8
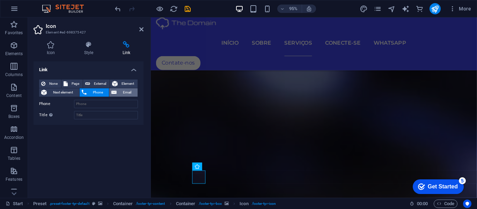
click at [121, 91] on span "Email" at bounding box center [127, 92] width 17 height 8
click at [121, 82] on span "Element" at bounding box center [128, 84] width 16 height 8
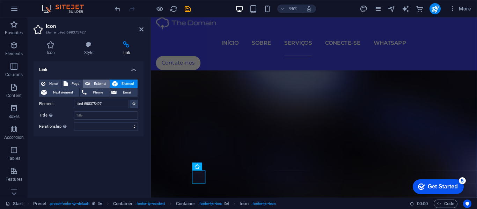
click at [91, 80] on button "External" at bounding box center [96, 84] width 27 height 8
select select "blank"
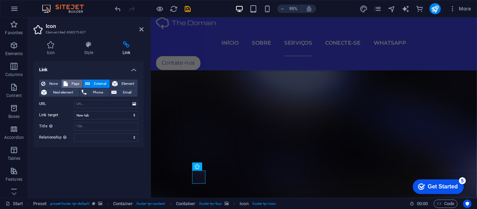
click at [76, 81] on span "Page" at bounding box center [75, 84] width 11 height 8
select select
click at [92, 83] on span "External" at bounding box center [99, 84] width 15 height 8
select select "blank"
click at [120, 81] on span "Element" at bounding box center [128, 84] width 16 height 8
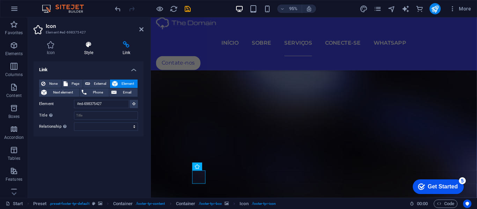
click at [87, 44] on icon at bounding box center [89, 44] width 36 height 7
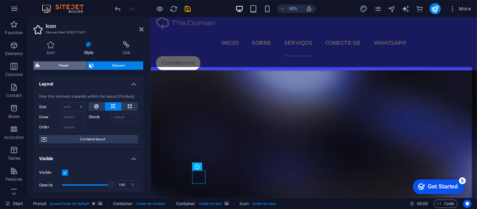
click at [66, 66] on span "Preset" at bounding box center [63, 65] width 42 height 8
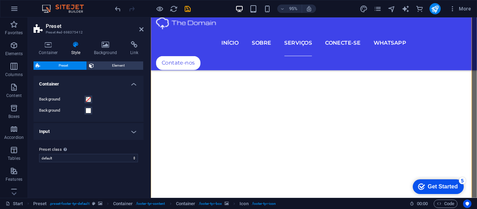
scroll to position [2270, 0]
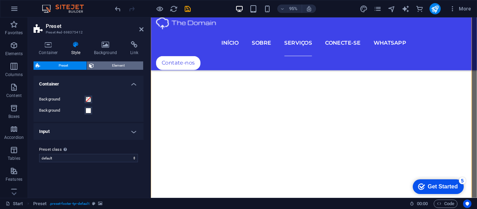
click at [103, 64] on span "Element" at bounding box center [118, 65] width 45 height 8
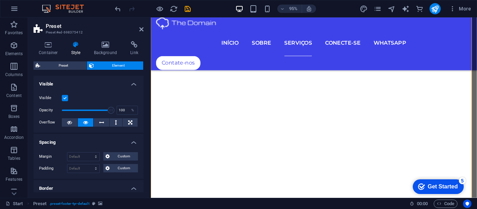
click at [64, 96] on label at bounding box center [65, 98] width 6 height 6
click at [0, 0] on input "Visible" at bounding box center [0, 0] width 0 height 0
click at [64, 96] on label at bounding box center [65, 98] width 6 height 6
click at [0, 0] on input "Visible" at bounding box center [0, 0] width 0 height 0
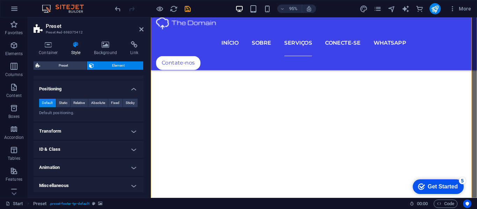
scroll to position [184, 0]
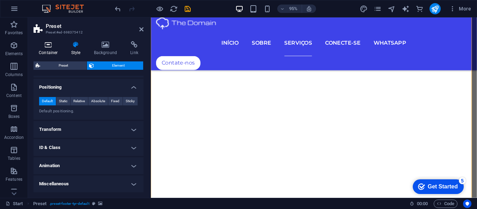
click at [49, 47] on icon at bounding box center [49, 44] width 30 height 7
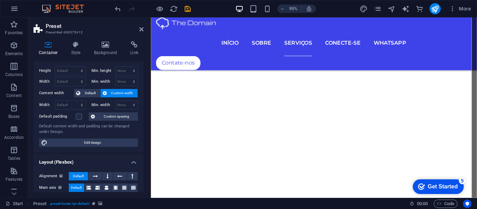
scroll to position [0, 0]
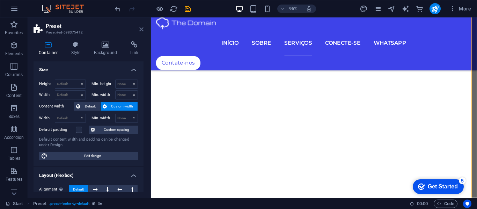
click at [142, 28] on icon at bounding box center [141, 30] width 4 height 6
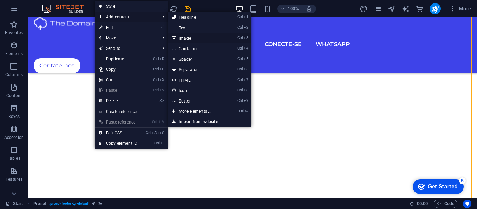
click at [180, 37] on link "Ctrl 3 Image" at bounding box center [197, 38] width 58 height 10
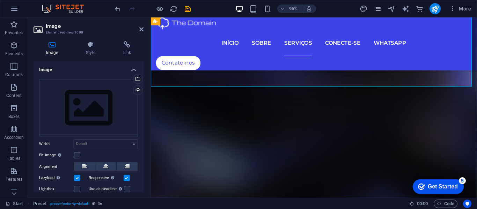
scroll to position [2191, 0]
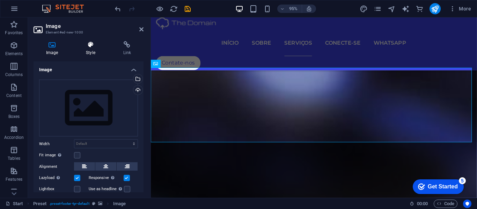
click at [91, 52] on h4 "Style" at bounding box center [91, 48] width 37 height 15
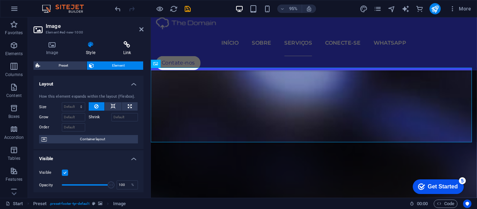
click at [125, 50] on h4 "Link" at bounding box center [127, 48] width 33 height 15
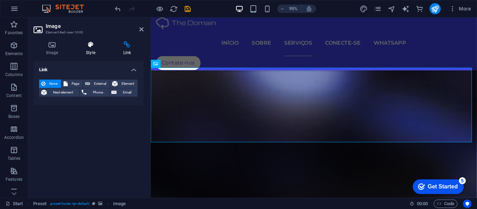
click at [101, 50] on h4 "Style" at bounding box center [91, 48] width 37 height 15
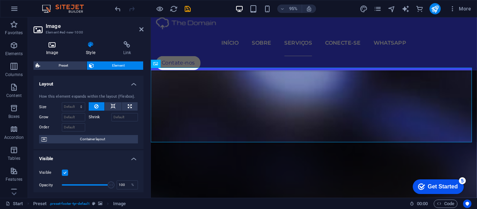
click at [55, 49] on h4 "Image" at bounding box center [54, 48] width 40 height 15
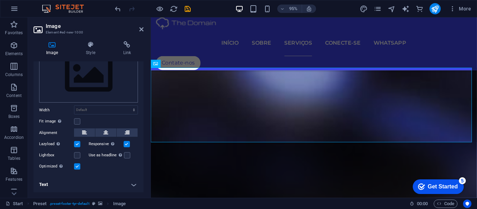
scroll to position [0, 0]
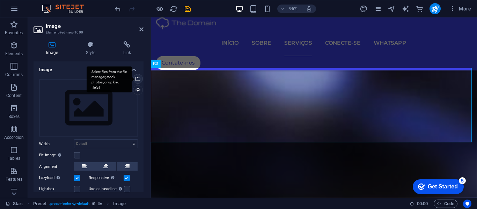
click at [134, 75] on div "Select files from the file manager, stock photos, or upload file(s)" at bounding box center [137, 79] width 10 height 10
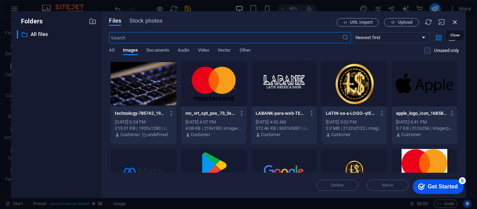
click at [457, 21] on icon "button" at bounding box center [455, 22] width 8 height 8
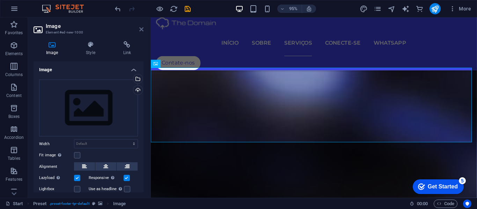
click at [140, 28] on icon at bounding box center [141, 30] width 4 height 6
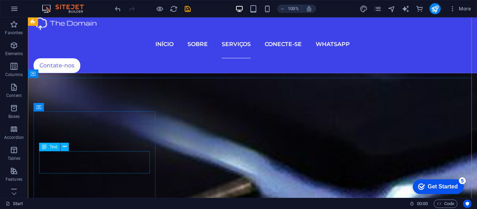
scroll to position [2799, 0]
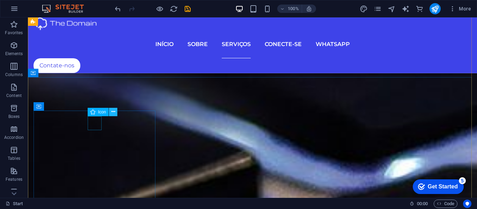
click at [112, 112] on icon at bounding box center [113, 111] width 4 height 7
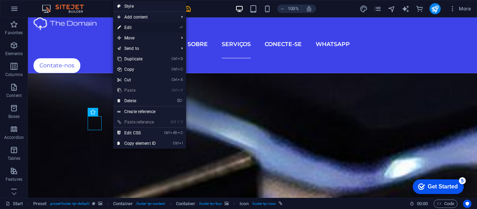
click at [128, 27] on link "⏎ Edit" at bounding box center [136, 27] width 47 height 10
select select "xMidYMid"
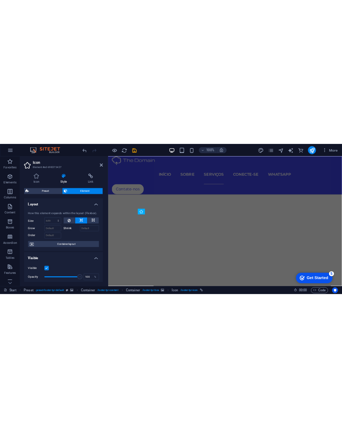
scroll to position [2347, 0]
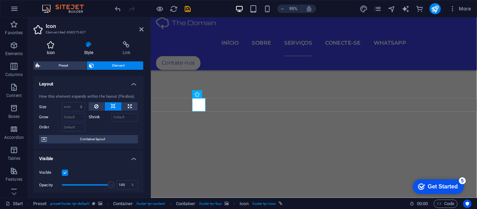
click at [54, 49] on h4 "Icon" at bounding box center [52, 48] width 37 height 15
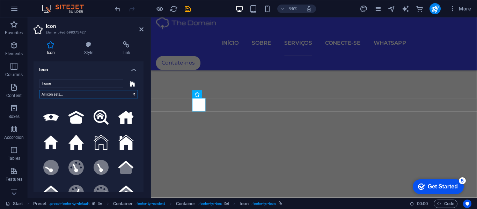
click at [131, 92] on select "All icon sets... IcoFont Ionicons FontAwesome Brands FontAwesome Duotone FontAw…" at bounding box center [88, 94] width 99 height 8
click at [39, 90] on select "All icon sets... IcoFont Ionicons FontAwesome Brands FontAwesome Duotone FontAw…" at bounding box center [88, 94] width 99 height 8
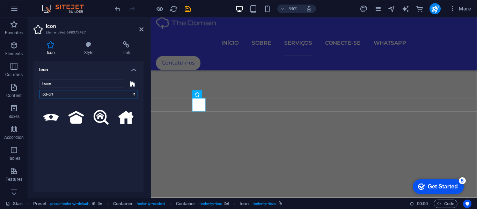
click at [131, 93] on select "All icon sets... IcoFont Ionicons FontAwesome Brands FontAwesome Duotone FontAw…" at bounding box center [88, 94] width 99 height 8
select select "ionicons"
click at [39, 90] on select "All icon sets... IcoFont Ionicons FontAwesome Brands FontAwesome Duotone FontAw…" at bounding box center [88, 94] width 99 height 8
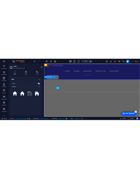
scroll to position [2344, 0]
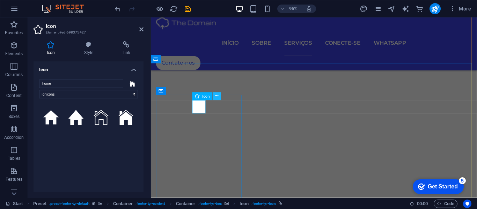
click at [216, 96] on icon at bounding box center [216, 96] width 3 height 7
click at [215, 97] on icon at bounding box center [216, 96] width 3 height 7
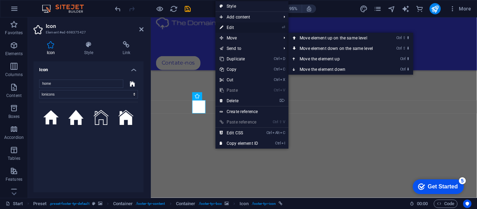
click at [230, 27] on link "⏎ Edit" at bounding box center [239, 27] width 47 height 10
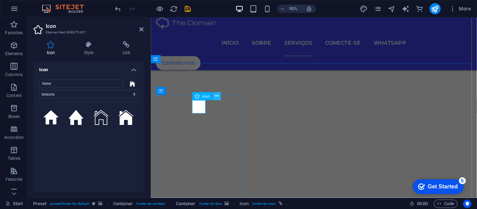
click at [216, 96] on icon at bounding box center [216, 96] width 3 height 7
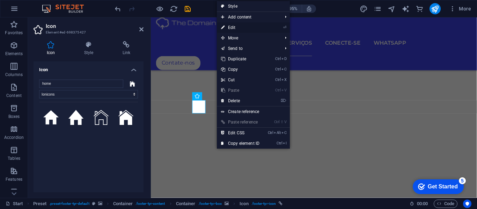
click at [231, 26] on link "⏎ Edit" at bounding box center [240, 27] width 47 height 10
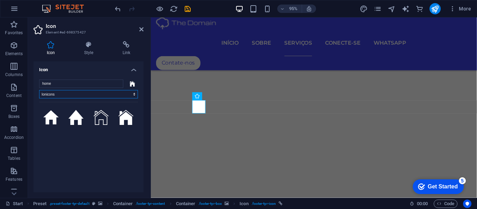
click at [131, 94] on select "All icon sets... IcoFont Ionicons FontAwesome Brands FontAwesome Duotone FontAw…" at bounding box center [88, 94] width 99 height 8
select select
click at [39, 90] on select "All icon sets... IcoFont Ionicons FontAwesome Brands FontAwesome Duotone FontAw…" at bounding box center [88, 94] width 99 height 8
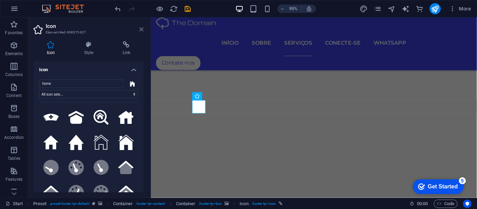
click at [140, 29] on icon at bounding box center [141, 30] width 4 height 6
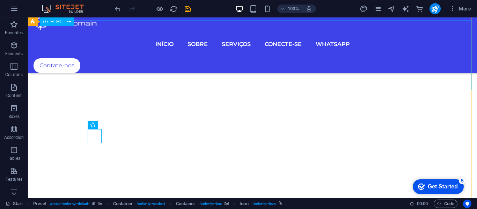
scroll to position [2744, 0]
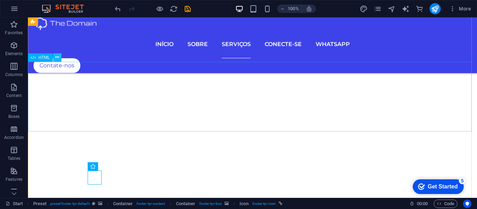
click at [57, 57] on icon at bounding box center [57, 57] width 4 height 7
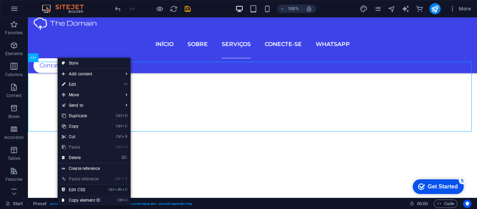
click at [74, 189] on link "Ctrl Alt C Edit CSS" at bounding box center [81, 190] width 47 height 10
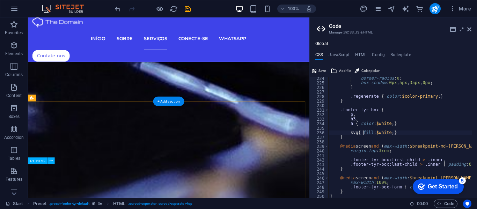
scroll to position [2172, 0]
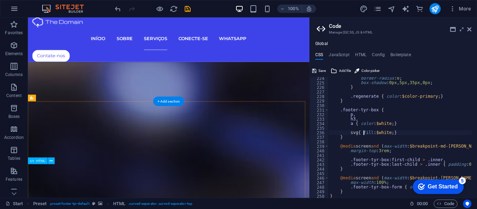
type textarea "height: 200px;"
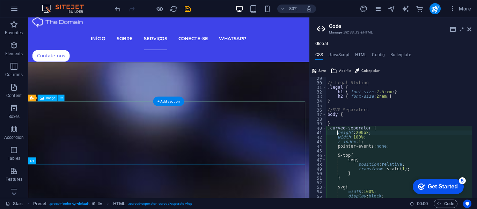
scroll to position [129, 0]
click at [358, 50] on div "Global CSS JavaScript HTML Config Boilerplate height: 200px; 29 30 31 32 33 34 …" at bounding box center [393, 119] width 167 height 157
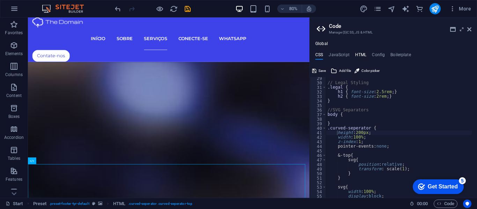
click at [360, 52] on h4 "HTML" at bounding box center [361, 56] width 12 height 8
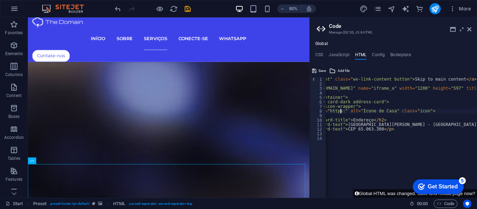
scroll to position [0, 6]
type textarea "<img src="https://" alt="Ícone de Casa" class="icon">"
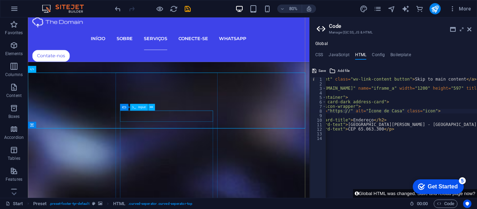
scroll to position [2346, 0]
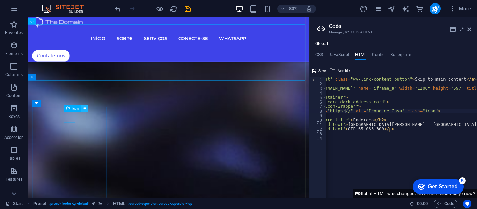
click at [85, 107] on icon at bounding box center [84, 109] width 3 height 6
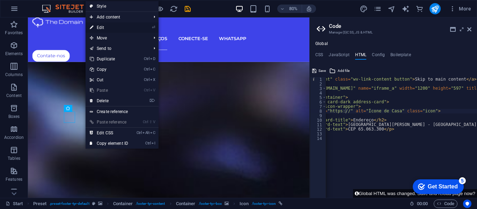
click at [97, 26] on link "⏎ Edit" at bounding box center [109, 27] width 47 height 10
select select "xMidYMid"
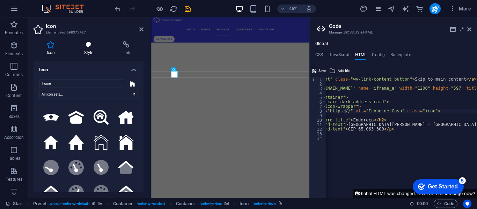
click at [92, 46] on icon at bounding box center [89, 44] width 36 height 7
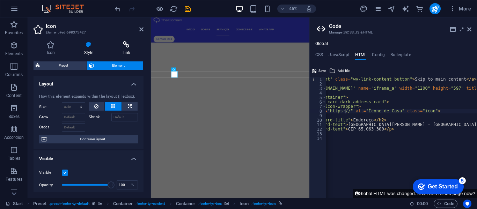
click at [128, 46] on icon at bounding box center [126, 44] width 34 height 7
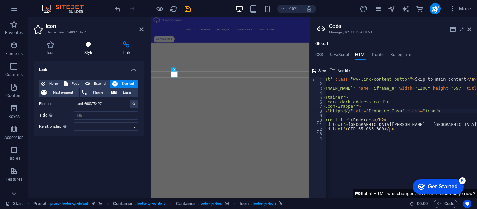
click at [86, 46] on icon at bounding box center [89, 44] width 36 height 7
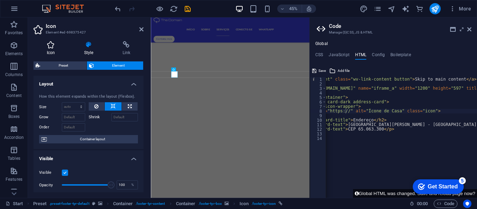
click at [52, 47] on icon at bounding box center [51, 44] width 35 height 7
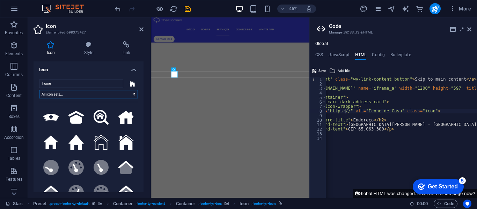
click at [126, 94] on select "All icon sets... IcoFont Ionicons FontAwesome Brands FontAwesome Duotone FontAw…" at bounding box center [88, 94] width 99 height 8
select select "ionicons"
click at [39, 90] on select "All icon sets... IcoFont Ionicons FontAwesome Brands FontAwesome Duotone FontAw…" at bounding box center [88, 94] width 99 height 8
